Goal: Find specific page/section: Find specific page/section

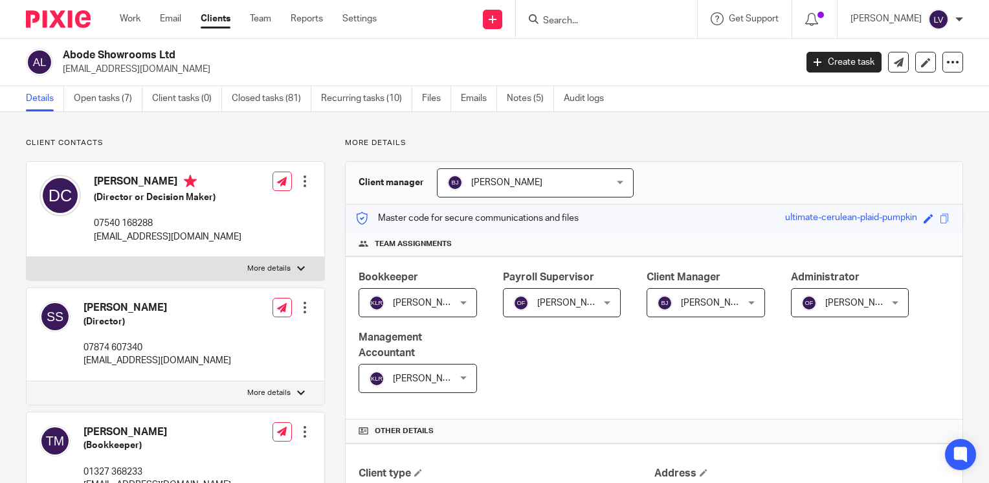
click at [623, 20] on input "Search" at bounding box center [600, 22] width 117 height 12
type input "abode installations"
click button "submit" at bounding box center [0, 0] width 0 height 0
drag, startPoint x: 669, startPoint y: 18, endPoint x: 530, endPoint y: -3, distance: 140.1
click at [530, 0] on html "Work Email Clients Team Reports Settings Work Email Clients Team Reports Settin…" at bounding box center [494, 241] width 989 height 483
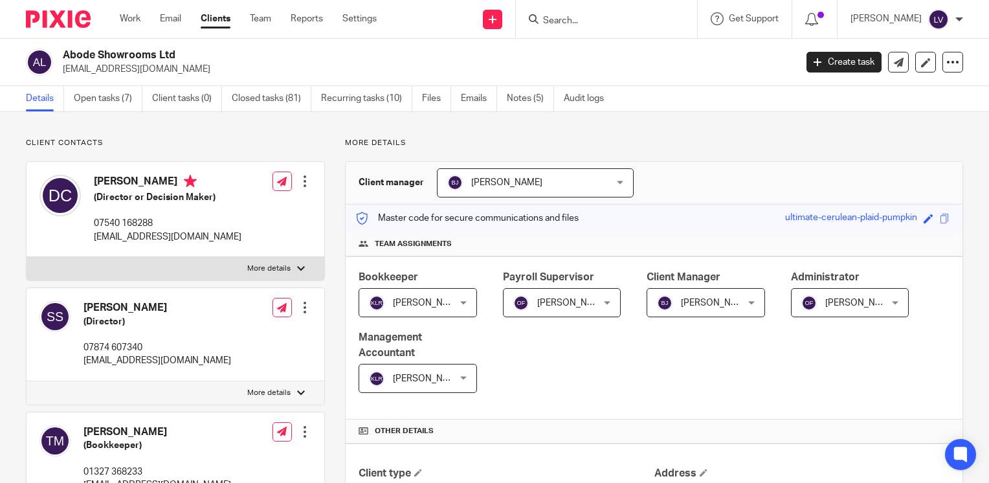
click at [624, 20] on input "Search" at bounding box center [600, 22] width 117 height 12
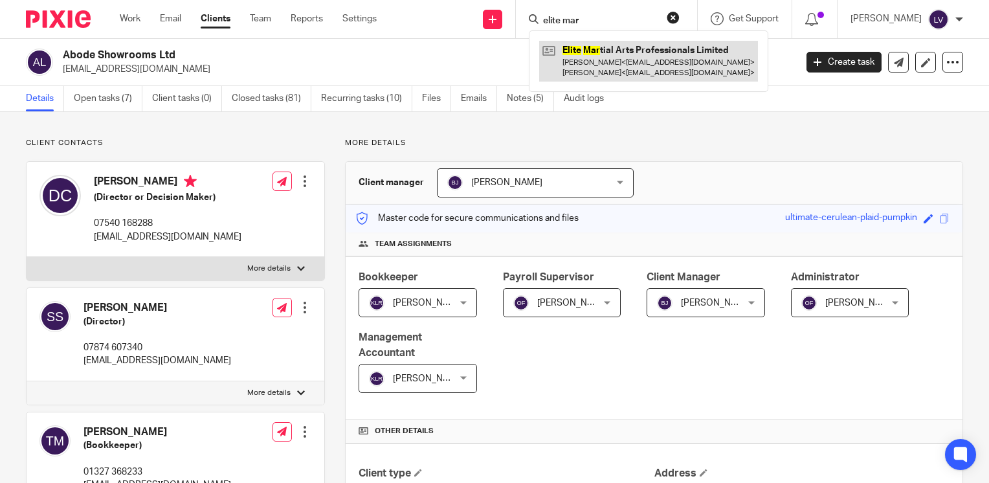
type input "elite mar"
click at [647, 57] on link at bounding box center [648, 61] width 219 height 40
